Goal: Use online tool/utility: Use online tool/utility

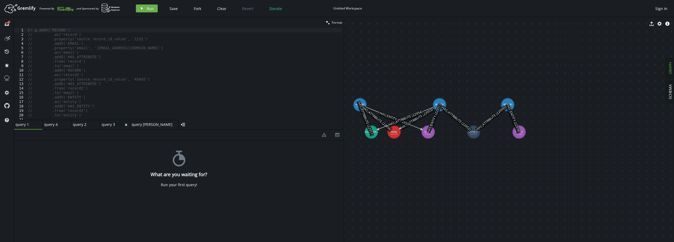
click at [107, 124] on div "query 3 query 3" at bounding box center [113, 124] width 22 height 5
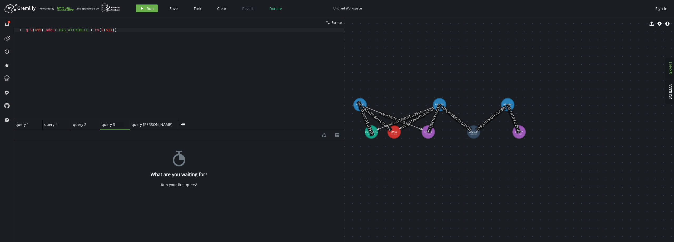
click at [77, 121] on div "query 2 small-cross" at bounding box center [85, 125] width 29 height 10
click at [52, 125] on div "query 4" at bounding box center [54, 124] width 21 height 5
click at [137, 126] on div "query [PERSON_NAME]" at bounding box center [152, 124] width 41 height 5
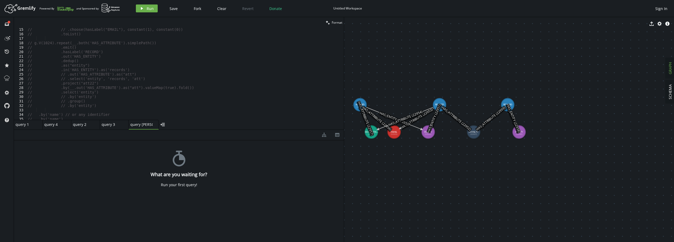
scroll to position [95, 0]
drag, startPoint x: 187, startPoint y: 130, endPoint x: 187, endPoint y: 157, distance: 27.1
click at [187, 157] on div "diagram-tree th stopwatch What are you waiting for? Run your first query!" at bounding box center [179, 186] width 330 height 112
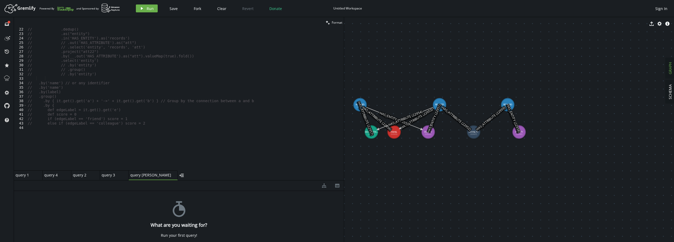
drag, startPoint x: 191, startPoint y: 130, endPoint x: 196, endPoint y: 185, distance: 55.5
click at [196, 180] on div at bounding box center [179, 180] width 330 height 0
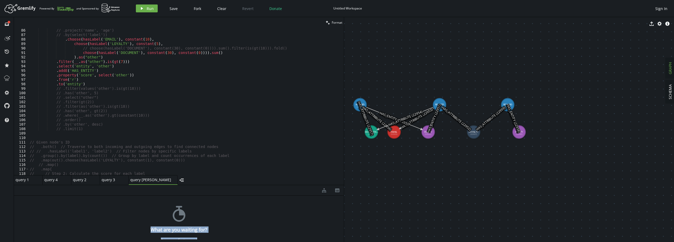
scroll to position [301, 0]
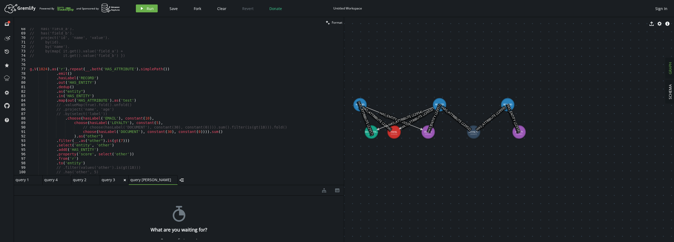
click at [105, 180] on div "query 3" at bounding box center [112, 179] width 21 height 5
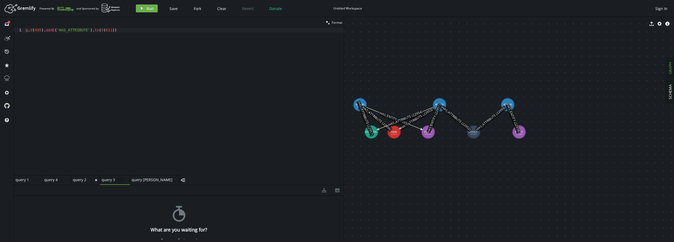
click at [75, 180] on div "query 2" at bounding box center [83, 179] width 21 height 5
click at [50, 177] on div "query 4 small-cross" at bounding box center [57, 180] width 29 height 10
click at [21, 180] on div "query 1" at bounding box center [26, 179] width 21 height 5
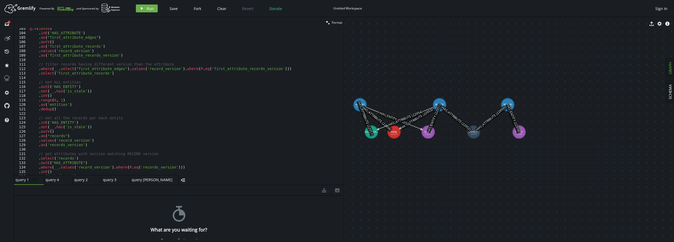
scroll to position [458, 0]
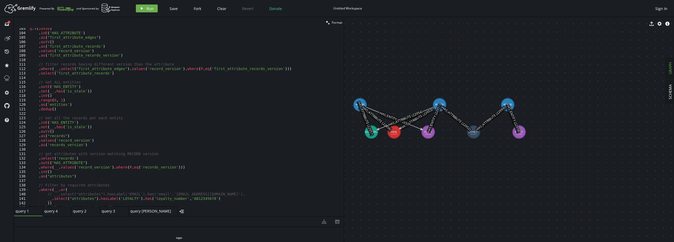
drag, startPoint x: 193, startPoint y: 185, endPoint x: 197, endPoint y: 216, distance: 31.6
click at [197, 216] on div at bounding box center [179, 216] width 330 height 0
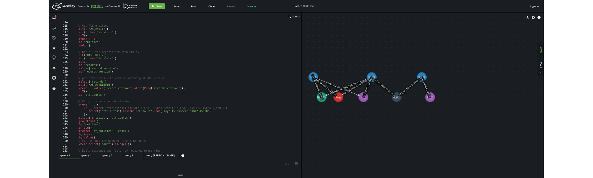
scroll to position [537, 0]
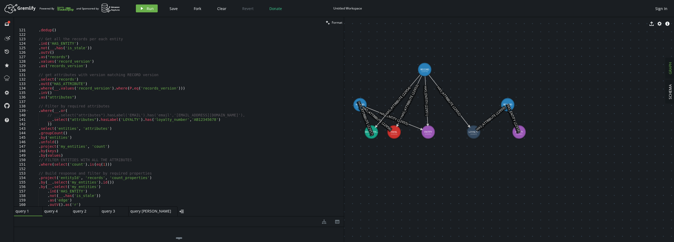
drag, startPoint x: 442, startPoint y: 102, endPoint x: 423, endPoint y: 73, distance: 34.3
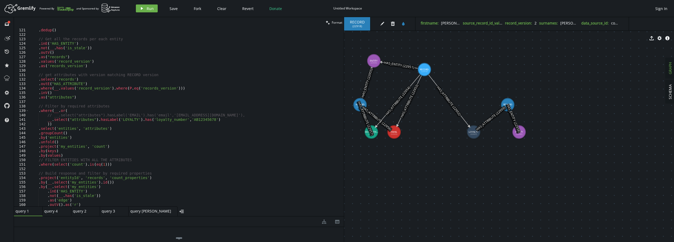
drag, startPoint x: 417, startPoint y: 116, endPoint x: 374, endPoint y: 61, distance: 69.9
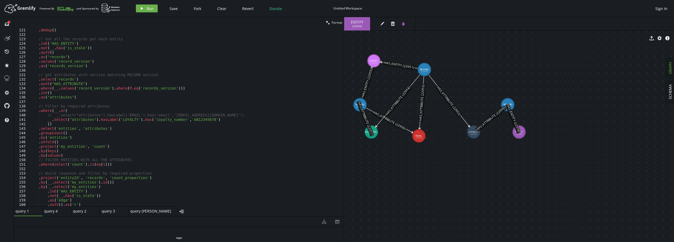
drag, startPoint x: 392, startPoint y: 132, endPoint x: 419, endPoint y: 136, distance: 27.4
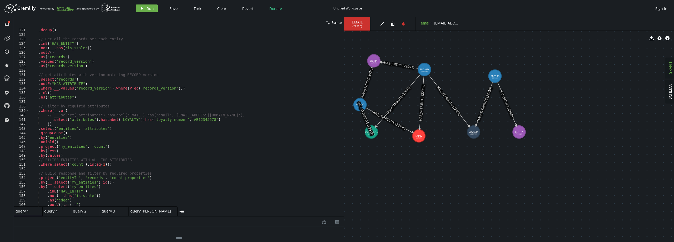
drag, startPoint x: 511, startPoint y: 100, endPoint x: 495, endPoint y: 76, distance: 28.8
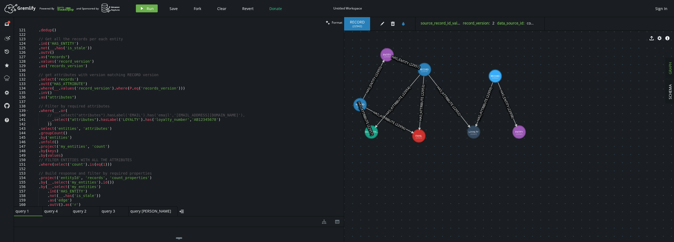
drag, startPoint x: 379, startPoint y: 57, endPoint x: 388, endPoint y: 54, distance: 9.3
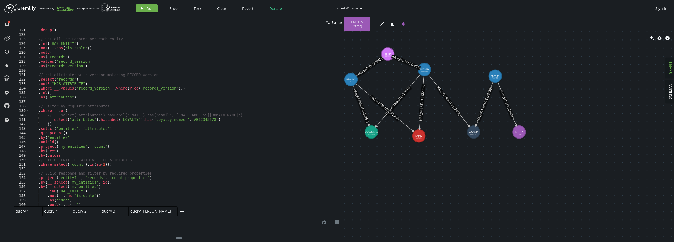
drag, startPoint x: 355, startPoint y: 105, endPoint x: 351, endPoint y: 80, distance: 25.6
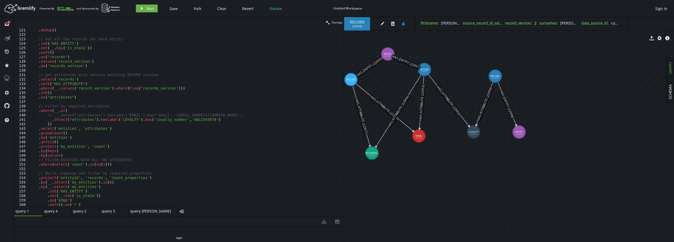
drag, startPoint x: 372, startPoint y: 133, endPoint x: 372, endPoint y: 153, distance: 19.8
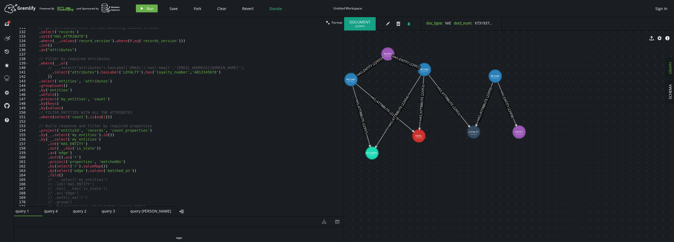
scroll to position [521, 0]
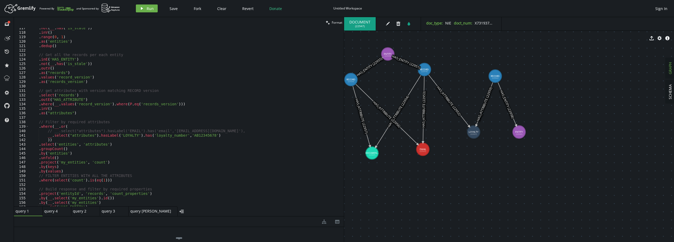
drag, startPoint x: 419, startPoint y: 137, endPoint x: 424, endPoint y: 152, distance: 16.4
click at [356, 26] on span "( 22925 )" at bounding box center [357, 25] width 9 height 3
copy span "22925"
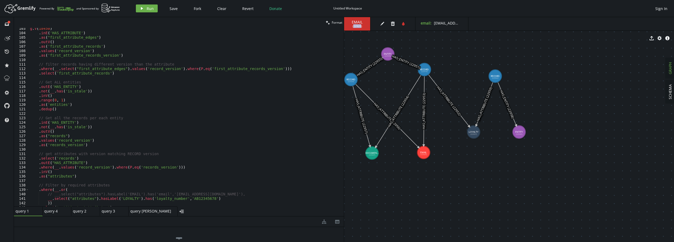
scroll to position [442, 0]
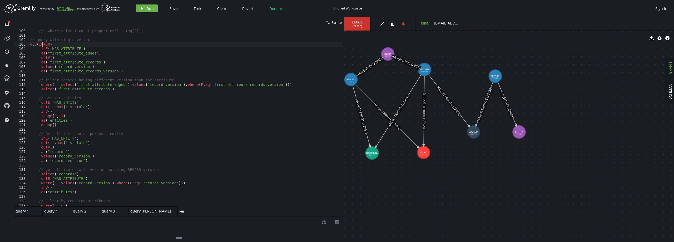
click at [43, 44] on div "// // FILTER ENTITIES WITH ALL THE PROPERTIES // .where(select('count_propertie…" at bounding box center [185, 117] width 313 height 187
click at [43, 43] on div "// // FILTER ENTITIES WITH ALL THE PROPERTIES // .where(select('count_propertie…" at bounding box center [185, 117] width 313 height 187
paste textarea "22925"
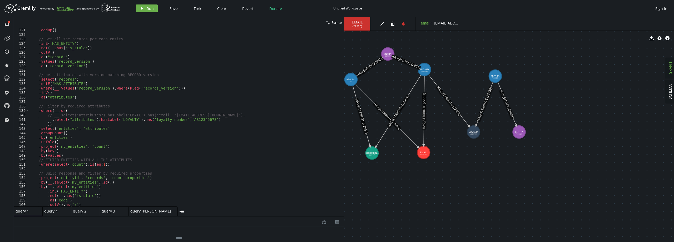
scroll to position [521, 0]
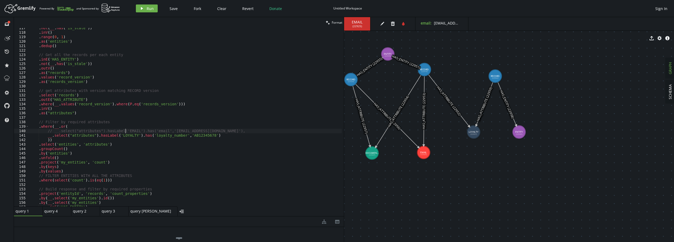
click at [125, 131] on div ". not ( __ . has ( 'is_stale' )) . inV ( ) . range ( 0 , 1 ) . as ( 'entities' …" at bounding box center [185, 119] width 313 height 187
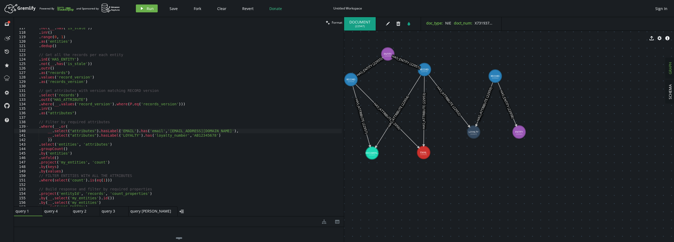
click at [360, 20] on span "DOCUMENT" at bounding box center [359, 22] width 21 height 5
copy span "DOCUMENT"
click at [122, 137] on div ". not ( __ . has ( 'is_stale' )) . inV ( ) . range ( 0 , 1 ) . as ( 'entities' …" at bounding box center [185, 119] width 313 height 187
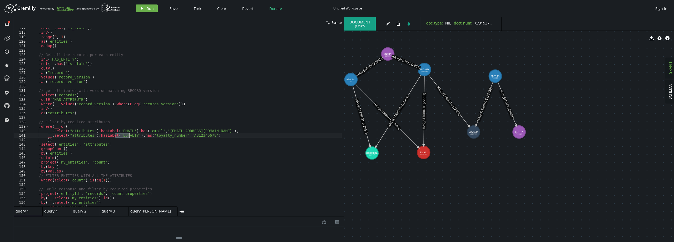
paste textarea "DOCUMENT"
click at [396, 23] on label "doc_type :" at bounding box center [434, 23] width 17 height 5
copy label "doc_type"
click at [169, 136] on div ". not ( __ . has ( 'is_stale' )) . inV ( ) . range ( 0 , 1 ) . as ( 'entities' …" at bounding box center [185, 119] width 313 height 187
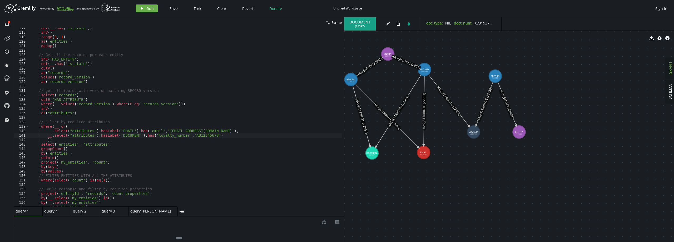
click at [123, 137] on div ". not ( __ . has ( 'is_stale' )) . inV ( ) . range ( 0 , 1 ) . as ( 'entities' …" at bounding box center [185, 119] width 313 height 187
click at [126, 136] on div ". not ( __ . has ( 'is_stale' )) . inV ( ) . range ( 0 , 1 ) . as ( 'entities' …" at bounding box center [185, 117] width 313 height 179
click at [134, 130] on div ". not ( __ . has ( 'is_stale' )) . inV ( ) . range ( 0 , 1 ) . as ( 'entities' …" at bounding box center [185, 119] width 313 height 187
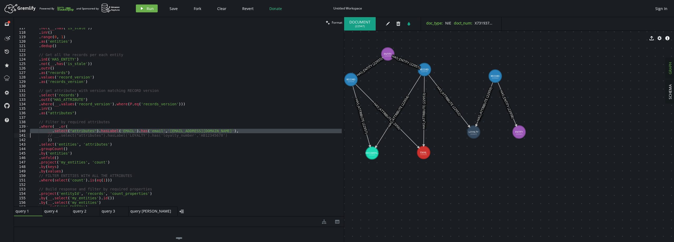
click at [134, 130] on div ". not ( __ . has ( 'is_stale' )) . inV ( ) . range ( 0 , 1 ) . as ( 'entities' …" at bounding box center [185, 119] width 313 height 187
click at [199, 129] on div ". not ( __ . has ( 'is_stale' )) . inV ( ) . range ( 0 , 1 ) . as ( 'entities' …" at bounding box center [185, 117] width 313 height 179
type textarea "__.select("attributes").hasLabel('EMAIL').has('email','[EMAIL_ADDRESS][DOMAIN_N…"
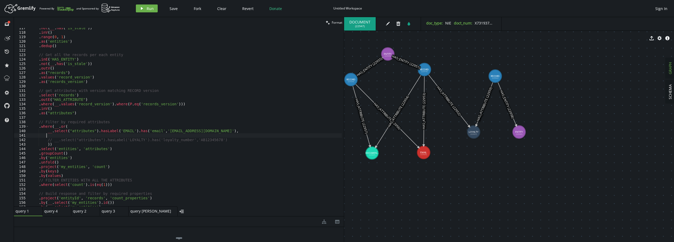
scroll to position [0, 16]
paste textarea
drag, startPoint x: 61, startPoint y: 135, endPoint x: 45, endPoint y: 136, distance: 16.4
click at [45, 136] on div ". not ( __ . has ( 'is_stale' )) . inV ( ) . range ( 0 , 1 ) . as ( 'entities' …" at bounding box center [185, 119] width 313 height 187
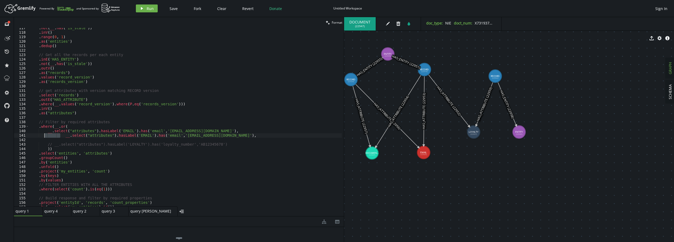
type textarea "__.select("attributes").hasLabel('EMAIL').has('email','[EMAIL_ADDRESS][DOMAIN_N…"
click at [362, 21] on span "DOCUMENT" at bounding box center [359, 22] width 21 height 5
copy span "DOCUMENT"
click at [119, 136] on div ". not ( __ . has ( 'is_stale' )) . inV ( ) . range ( 0 , 1 ) . as ( 'entities' …" at bounding box center [185, 119] width 313 height 187
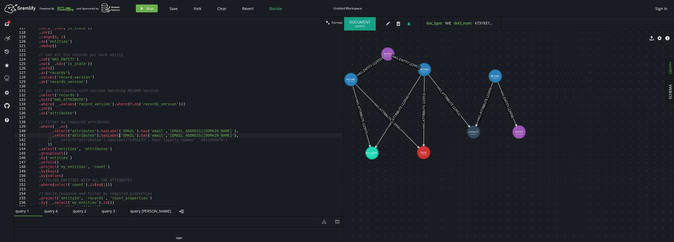
click at [119, 136] on div ". not ( __ . has ( 'is_stale' )) . inV ( ) . range ( 0 , 1 ) . as ( 'entities' …" at bounding box center [185, 119] width 313 height 187
paste textarea "DOCUMENT"
click at [396, 21] on div "doc_type : NIE doct_num : X7319375P" at bounding box center [461, 23] width 81 height 13
copy label "doc_type"
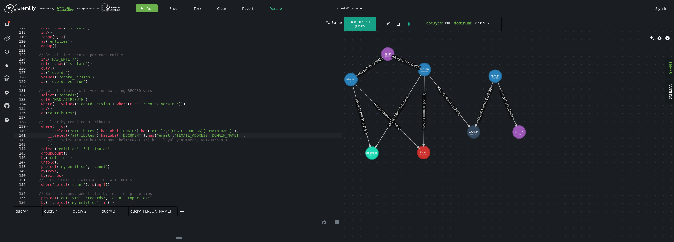
click at [152, 135] on div ". not ( __ . has ( 'is_stale' )) . inV ( ) . range ( 0 , 1 ) . as ( 'entities' …" at bounding box center [185, 119] width 313 height 187
paste textarea "doc_type"
drag, startPoint x: 170, startPoint y: 134, endPoint x: 203, endPoint y: 135, distance: 32.7
click at [203, 135] on div ". not ( __ . has ( 'is_stale' )) . inV ( ) . range ( 0 , 1 ) . as ( 'entities' …" at bounding box center [185, 119] width 313 height 187
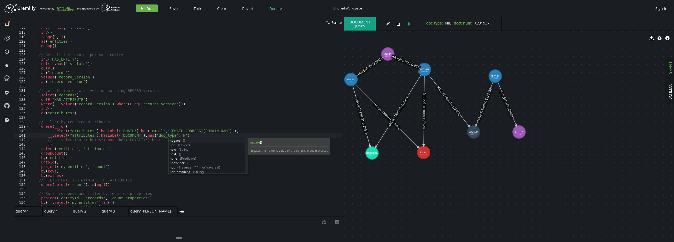
scroll to position [0, 146]
click at [116, 97] on div ". not ( __ . has ( 'is_stale' )) . inV ( ) . range ( 0 , 1 ) . as ( 'entities' …" at bounding box center [185, 119] width 313 height 187
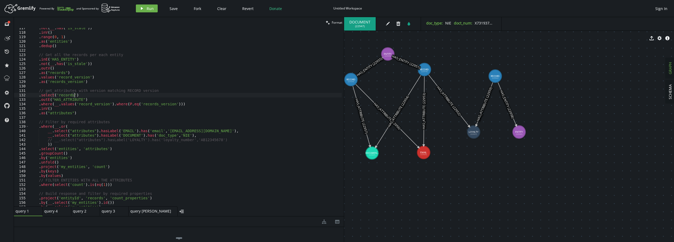
scroll to position [0, 44]
click at [96, 184] on div ". not ( __ . has ( 'is_stale' )) . inV ( ) . range ( 0 , 1 ) . as ( 'entities' …" at bounding box center [185, 119] width 313 height 187
click at [150, 8] on span "Run" at bounding box center [150, 8] width 7 height 5
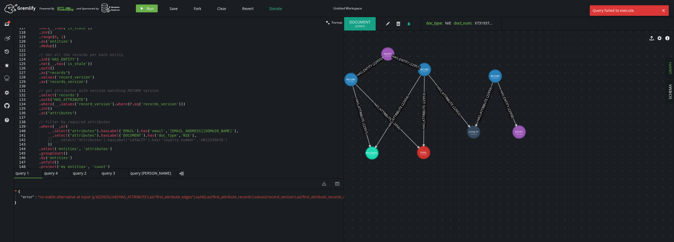
drag, startPoint x: 178, startPoint y: 216, endPoint x: 190, endPoint y: 178, distance: 39.9
click at [190, 178] on div at bounding box center [179, 178] width 330 height 0
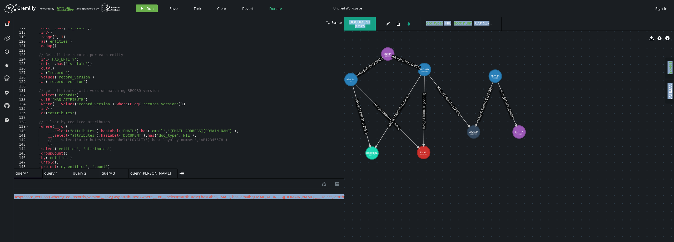
scroll to position [0, 1030]
drag, startPoint x: 305, startPoint y: 197, endPoint x: 383, endPoint y: 201, distance: 78.0
click at [383, 201] on div "clean Format .where(select('count').is(eq(2))) 117 118 119 120 121 122 123 124 …" at bounding box center [344, 129] width 660 height 225
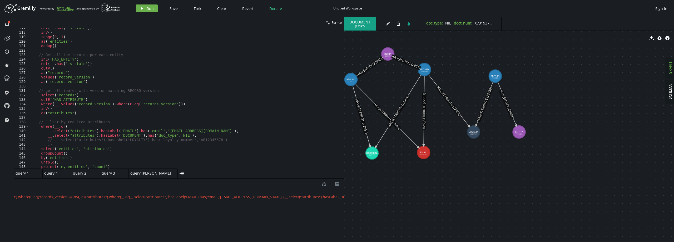
click at [195, 134] on div ". not ( __ . has ( 'is_stale' )) . inV ( ) . range ( 0 , 1 ) . as ( 'entities' …" at bounding box center [185, 101] width 313 height 150
click at [143, 10] on icon "play" at bounding box center [142, 8] width 4 height 4
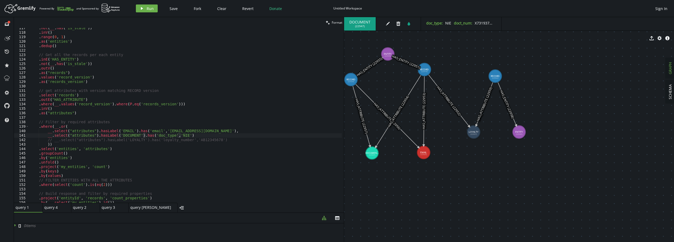
drag, startPoint x: 184, startPoint y: 188, endPoint x: 108, endPoint y: 156, distance: 81.4
click at [181, 213] on div at bounding box center [179, 213] width 330 height 0
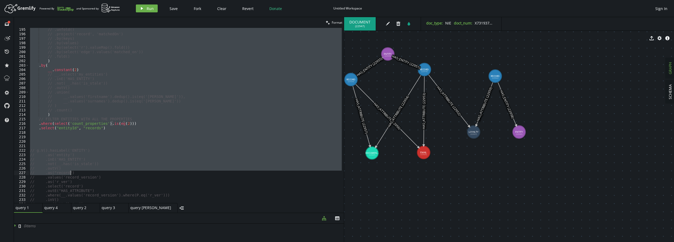
scroll to position [869, 0]
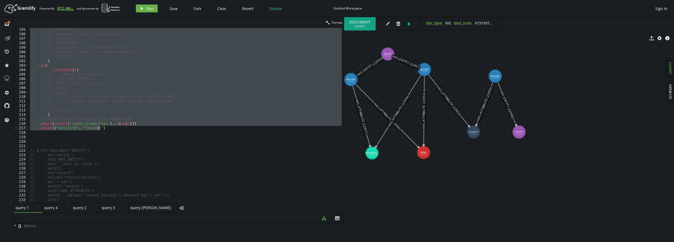
drag, startPoint x: 70, startPoint y: 133, endPoint x: 116, endPoint y: 128, distance: 46.6
click at [116, 128] on div "// .unfold() // .project('record', 'matchedOn') // .by(keys) // .by(values) // …" at bounding box center [185, 119] width 313 height 184
click at [148, 8] on span "Run" at bounding box center [150, 8] width 7 height 5
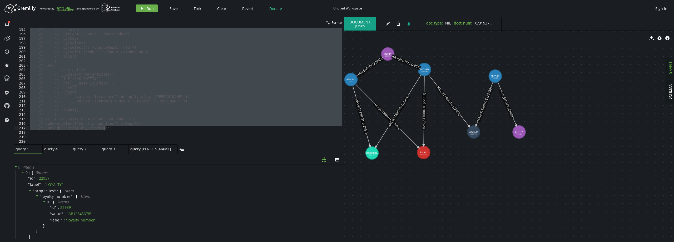
drag, startPoint x: 188, startPoint y: 213, endPoint x: 198, endPoint y: 154, distance: 59.6
click at [198, 154] on div at bounding box center [179, 154] width 330 height 0
click at [50, 190] on span "properties" at bounding box center [44, 190] width 20 height 5
click at [49, 215] on span "" DOCUMENT "" at bounding box center [57, 214] width 24 height 5
click at [41, 220] on span "properties" at bounding box center [44, 220] width 20 height 5
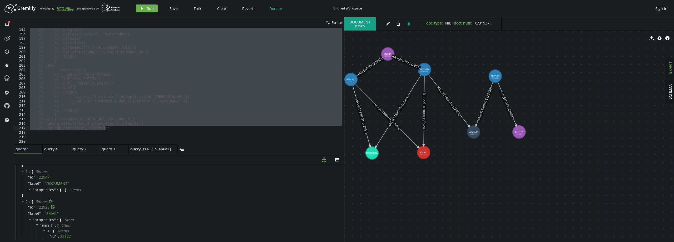
scroll to position [26, 0]
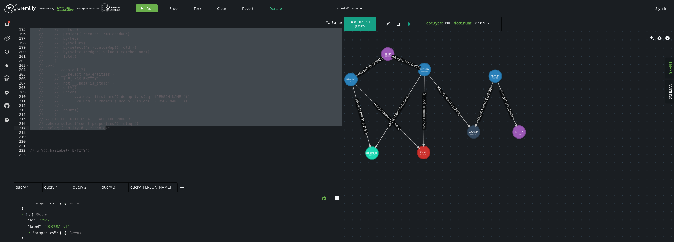
drag, startPoint x: 189, startPoint y: 158, endPoint x: 155, endPoint y: 153, distance: 34.1
click at [187, 192] on div at bounding box center [179, 192] width 330 height 0
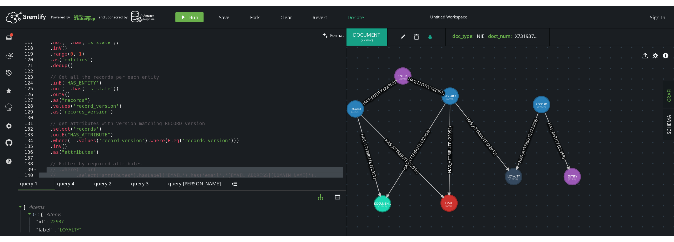
scroll to position [521, 0]
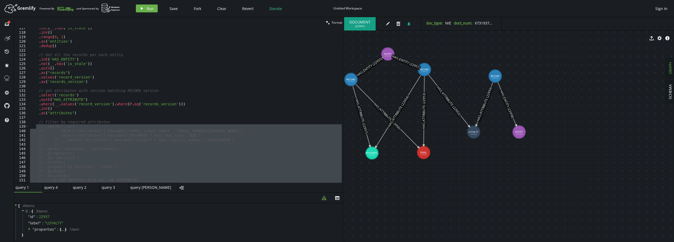
type textarea ".as("attributes")"
click at [80, 112] on div ". not ( __ . has ( 'is_stale' )) . inV ( ) . range ( 0 , 1 ) . as ( 'entities' …" at bounding box center [185, 107] width 313 height 162
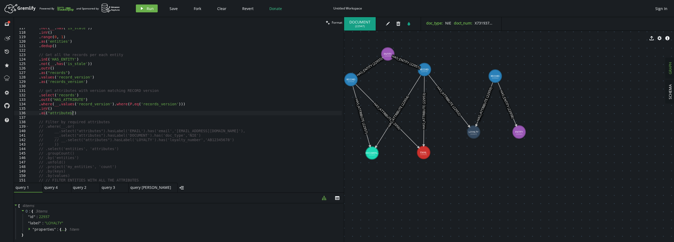
scroll to position [0, 8]
paste textarea ".by(values)"
click at [46, 117] on div ". not ( __ . has ( 'is_stale' )) . inV ( ) . range ( 0 , 1 ) . as ( 'entities' …" at bounding box center [185, 108] width 313 height 164
click at [147, 8] on span "Run" at bounding box center [150, 8] width 7 height 5
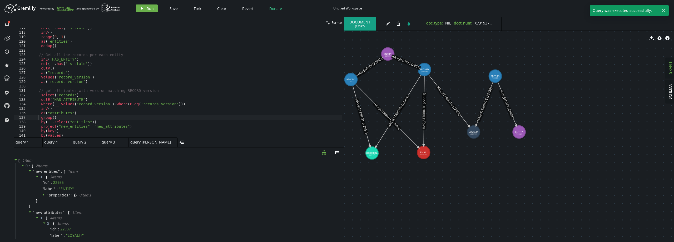
drag, startPoint x: 188, startPoint y: 192, endPoint x: 190, endPoint y: 147, distance: 45.6
click at [190, 147] on div at bounding box center [179, 147] width 330 height 0
click at [50, 194] on span "properties" at bounding box center [59, 194] width 20 height 5
click at [53, 194] on span "properties" at bounding box center [59, 194] width 20 height 5
click at [54, 212] on span "new_attributes" at bounding box center [48, 212] width 28 height 5
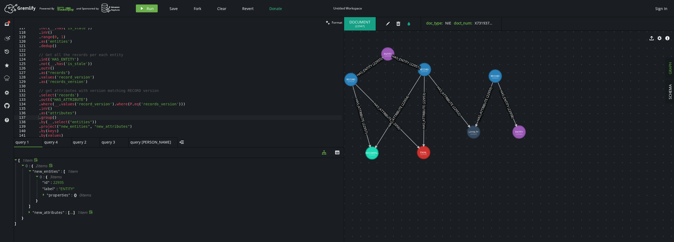
click at [54, 212] on span "new_attributes" at bounding box center [48, 212] width 28 height 5
click at [43, 169] on icon at bounding box center [44, 171] width 4 height 4
click at [43, 176] on icon at bounding box center [44, 177] width 4 height 4
click at [43, 182] on icon at bounding box center [44, 183] width 4 height 4
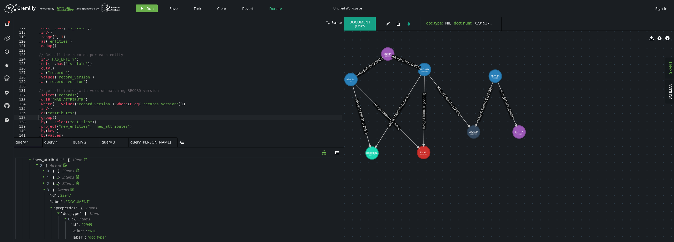
click at [42, 188] on icon at bounding box center [44, 189] width 4 height 4
click at [43, 196] on icon at bounding box center [43, 195] width 1 height 3
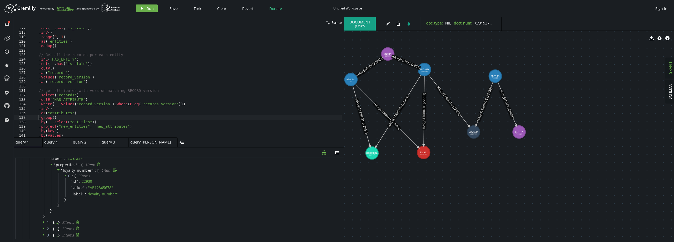
scroll to position [79, 0]
click at [48, 219] on span "1" at bounding box center [48, 220] width 2 height 5
click at [52, 208] on span "2 :" at bounding box center [50, 208] width 6 height 5
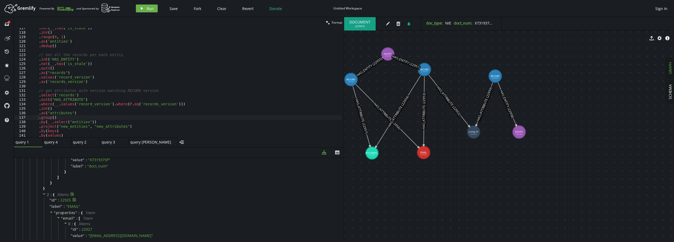
scroll to position [277, 0]
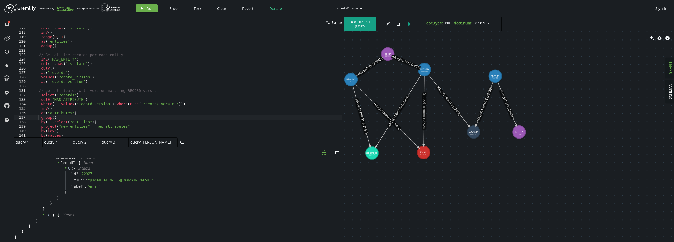
click at [53, 213] on span "{" at bounding box center [53, 215] width 1 height 5
click at [59, 135] on div ". not ( __ . has ( 'is_stale' )) . inV ( ) . range ( 0 , 1 ) . as ( 'entities' …" at bounding box center [185, 85] width 313 height 119
click at [149, 7] on span "Run" at bounding box center [150, 8] width 7 height 5
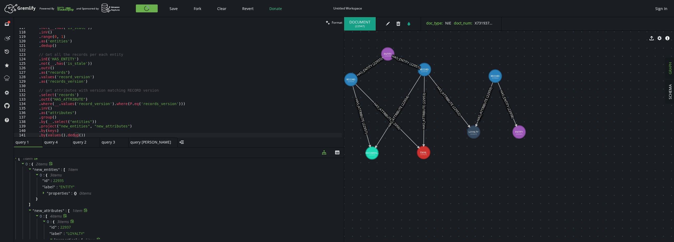
scroll to position [0, 0]
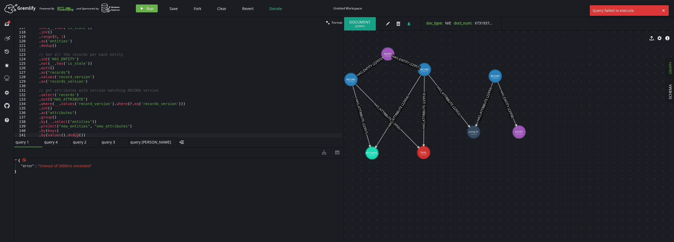
drag, startPoint x: 62, startPoint y: 134, endPoint x: 72, endPoint y: 128, distance: 11.6
click at [62, 134] on div ". not ( __ . has ( 'is_stale' )) . inV ( ) . range ( 0 , 1 ) . as ( 'entities' …" at bounding box center [185, 85] width 313 height 119
click at [151, 7] on span "Run" at bounding box center [150, 8] width 7 height 5
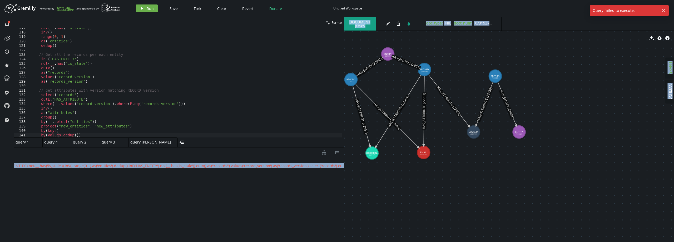
scroll to position [0, 927]
drag, startPoint x: 331, startPoint y: 165, endPoint x: 392, endPoint y: 164, distance: 60.6
click at [392, 164] on div "clean Format .by(values.dedup()) 117 118 119 120 121 122 123 124 125 126 127 12…" at bounding box center [344, 129] width 660 height 225
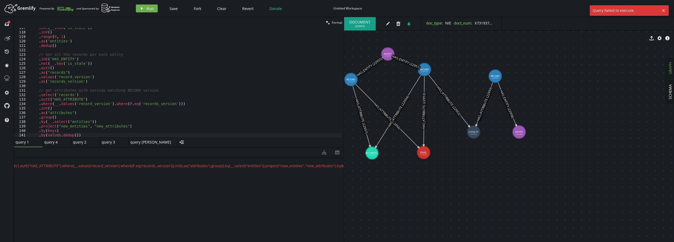
scroll to position [0, 24]
click at [73, 118] on div ". not ( __ . has ( 'is_stale' )) . inV ( ) . range ( 0 , 1 ) . as ( 'entities' …" at bounding box center [185, 85] width 313 height 119
drag, startPoint x: 75, startPoint y: 134, endPoint x: 61, endPoint y: 134, distance: 14.5
click at [61, 134] on div ". not ( __ . has ( 'is_stale' )) . inV ( ) . range ( 0 , 1 ) . as ( 'entities' …" at bounding box center [185, 85] width 313 height 119
click at [145, 9] on button "play Run" at bounding box center [147, 8] width 22 height 8
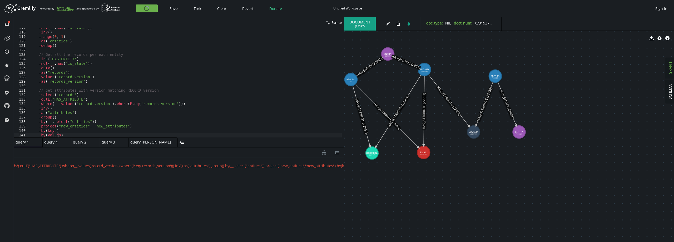
scroll to position [0, 0]
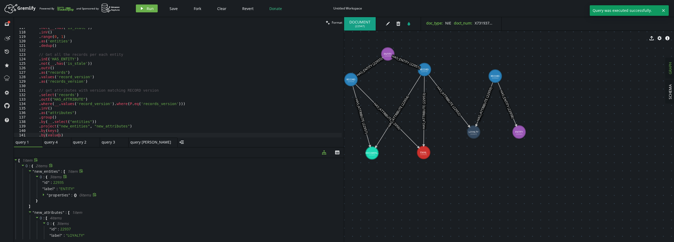
click at [56, 195] on span "properties" at bounding box center [59, 194] width 20 height 5
click at [48, 221] on span "0" at bounding box center [48, 228] width 2 height 5
click at [49, 221] on span "1 :" at bounding box center [50, 234] width 6 height 5
click at [49, 221] on span "0 :" at bounding box center [50, 228] width 6 height 5
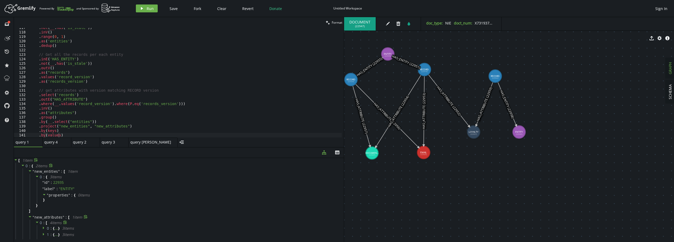
click at [39, 221] on icon at bounding box center [37, 222] width 4 height 4
click at [58, 136] on div ". not ( __ . has ( 'is_stale' )) . inV ( ) . range ( 0 , 1 ) . as ( 'entities' …" at bounding box center [185, 85] width 313 height 119
click at [150, 10] on span "Run" at bounding box center [150, 8] width 7 height 5
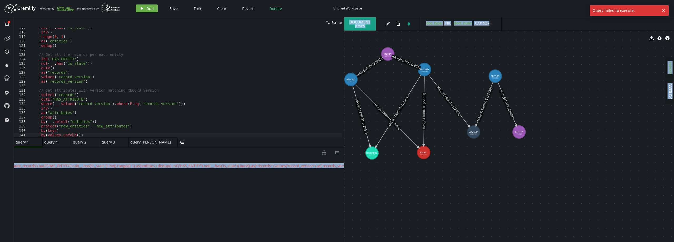
scroll to position [0, 927]
drag, startPoint x: 325, startPoint y: 166, endPoint x: 409, endPoint y: 166, distance: 83.5
click at [396, 166] on div "clean Format .by(values.unfold()) 117 118 119 120 121 122 123 124 125 126 127 1…" at bounding box center [344, 129] width 660 height 225
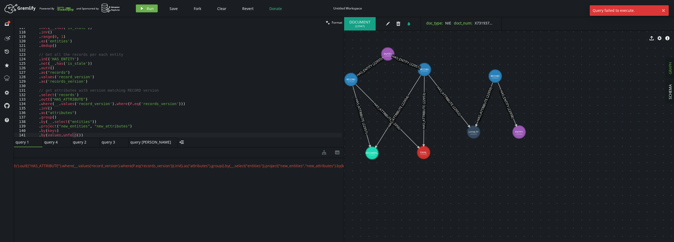
scroll to position [0, 26]
click at [80, 131] on div ". not ( __ . has ( 'is_stale' )) . inV ( ) . range ( 0 , 1 ) . as ( 'entities' …" at bounding box center [185, 85] width 313 height 119
drag, startPoint x: 70, startPoint y: 135, endPoint x: 46, endPoint y: 137, distance: 23.8
click at [46, 137] on div ". not ( __ . has ( 'is_stale' )) . inV ( ) . range ( 0 , 1 ) . as ( 'entities' …" at bounding box center [185, 85] width 313 height 119
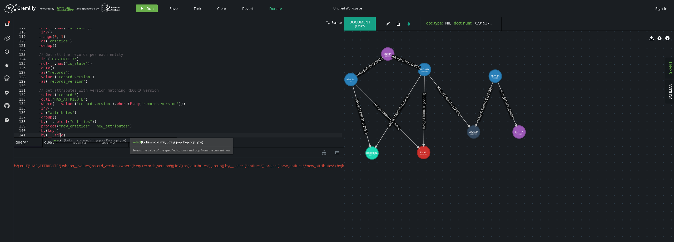
scroll to position [0, 30]
click at [62, 113] on div ". not ( __ . has ( 'is_stale' )) . inV ( ) . range ( 0 , 1 ) . as ( 'entities' …" at bounding box center [185, 85] width 313 height 119
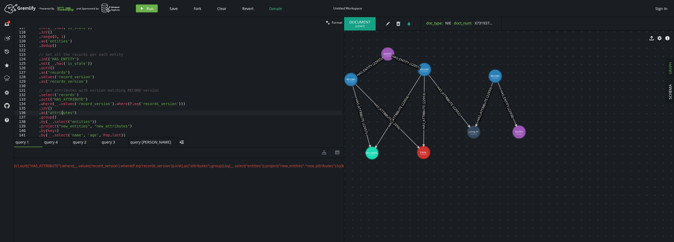
click at [62, 113] on div ". not ( __ . has ( 'is_stale' )) . inV ( ) . range ( 0 , 1 ) . as ( 'entities' …" at bounding box center [185, 85] width 313 height 119
drag, startPoint x: 70, startPoint y: 135, endPoint x: 114, endPoint y: 135, distance: 43.7
click at [114, 135] on div ". not ( __ . has ( 'is_stale' )) . inV ( ) . range ( 0 , 1 ) . as ( 'entities' …" at bounding box center [185, 85] width 313 height 119
paste textarea "attributes"
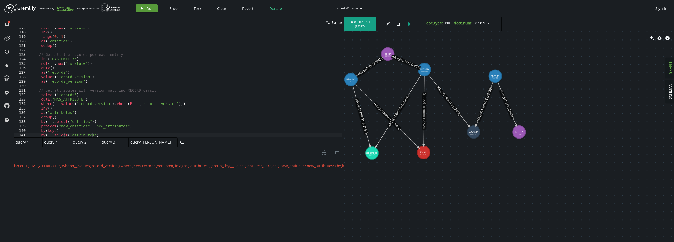
click at [151, 11] on button "play Run" at bounding box center [147, 8] width 22 height 8
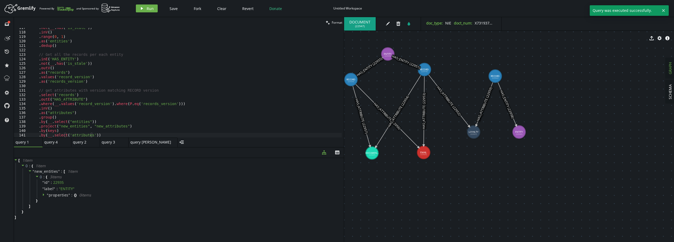
scroll to position [0, 0]
click at [51, 135] on div ". not ( __ . has ( 'is_stale' )) . inV ( ) . range ( 0 , 1 ) . as ( 'entities' …" at bounding box center [185, 85] width 313 height 119
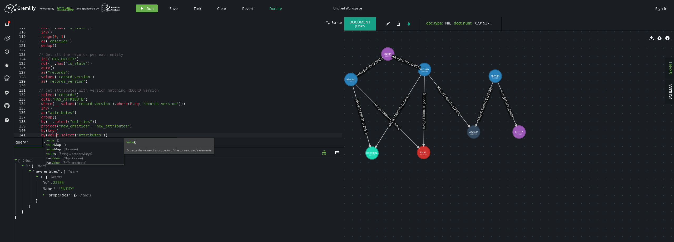
scroll to position [0, 28]
click at [146, 8] on button "play Run" at bounding box center [147, 8] width 22 height 8
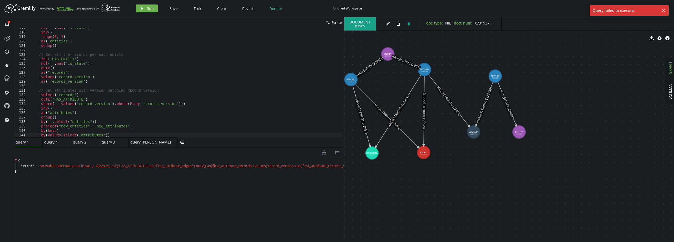
click at [54, 135] on div ". not ( __ . has ( 'is_stale' )) . inV ( ) . range ( 0 , 1 ) . as ( 'entities' …" at bounding box center [185, 85] width 313 height 119
click at [59, 136] on div ". not ( __ . has ( 'is_stale' )) . inV ( ) . range ( 0 , 1 ) . as ( 'entities' …" at bounding box center [185, 83] width 313 height 110
drag, startPoint x: 59, startPoint y: 135, endPoint x: 46, endPoint y: 136, distance: 13.0
click at [46, 136] on div ". not ( __ . has ( 'is_stale' )) . inV ( ) . range ( 0 , 1 ) . as ( 'entities' …" at bounding box center [185, 85] width 313 height 119
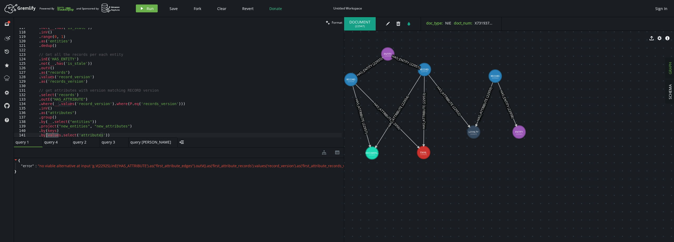
click at [47, 133] on div ". not ( __ . has ( 'is_stale' )) . inV ( ) . range ( 0 , 1 ) . as ( 'entities' …" at bounding box center [185, 85] width 313 height 119
drag, startPoint x: 61, startPoint y: 135, endPoint x: 101, endPoint y: 135, distance: 39.8
click at [101, 135] on div ". not ( __ . has ( 'is_stale' )) . inV ( ) . range ( 0 , 1 ) . as ( 'entities' …" at bounding box center [185, 85] width 313 height 119
type textarea ".by(values)"
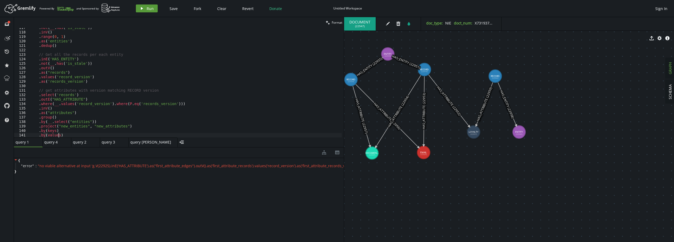
click at [138, 8] on button "play Run" at bounding box center [147, 8] width 22 height 8
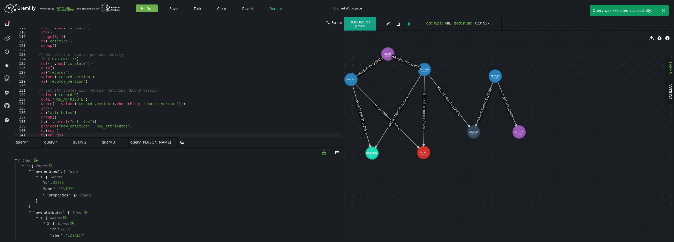
click at [45, 221] on icon at bounding box center [44, 223] width 4 height 4
click at [59, 134] on div ". not ( __ . has ( 'is_stale' )) . inV ( ) . range ( 0 , 1 ) . as ( 'entities' …" at bounding box center [185, 85] width 313 height 119
drag, startPoint x: 200, startPoint y: 147, endPoint x: 200, endPoint y: 156, distance: 9.8
click at [200, 156] on div "clean Format .by(values) 117 118 119 120 121 122 123 124 125 126 127 128 129 13…" at bounding box center [179, 129] width 330 height 225
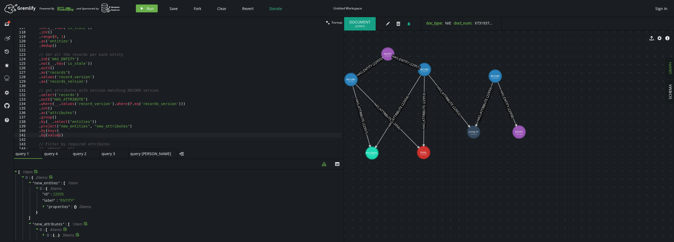
drag, startPoint x: 201, startPoint y: 147, endPoint x: 202, endPoint y: 159, distance: 11.6
click at [202, 159] on div at bounding box center [179, 159] width 330 height 0
